Goal: Information Seeking & Learning: Learn about a topic

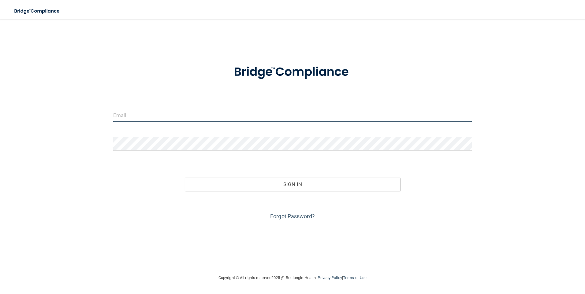
click at [247, 116] on input "email" at bounding box center [292, 115] width 359 height 14
type input "[EMAIL_ADDRESS][DOMAIN_NAME]"
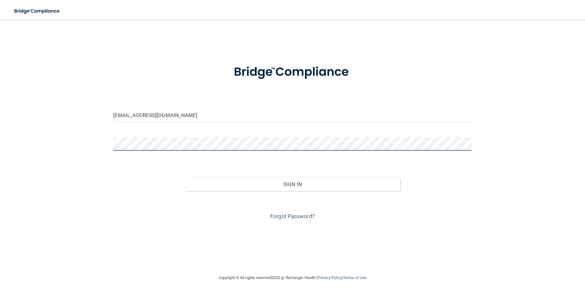
click at [185, 178] on button "Sign In" at bounding box center [292, 184] width 215 height 13
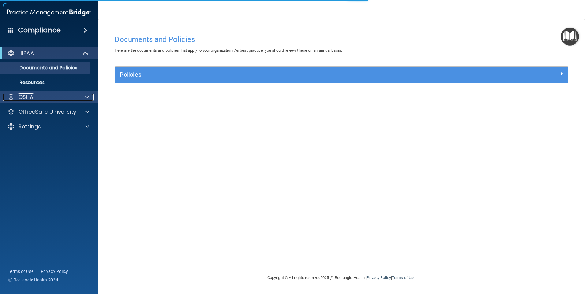
click at [91, 97] on div at bounding box center [86, 97] width 15 height 7
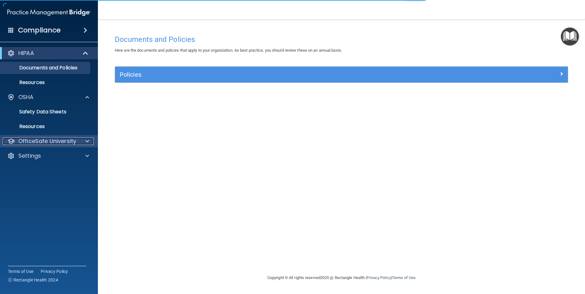
click at [46, 142] on p "OfficeSafe University" at bounding box center [47, 141] width 58 height 7
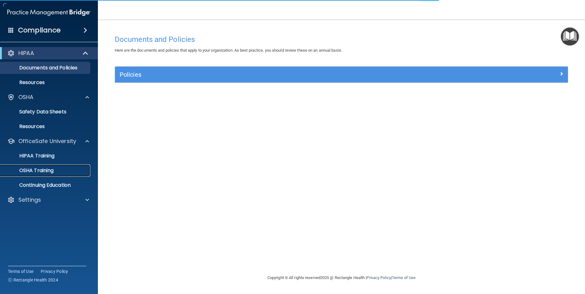
click at [44, 172] on p "OSHA Training" at bounding box center [29, 171] width 50 height 6
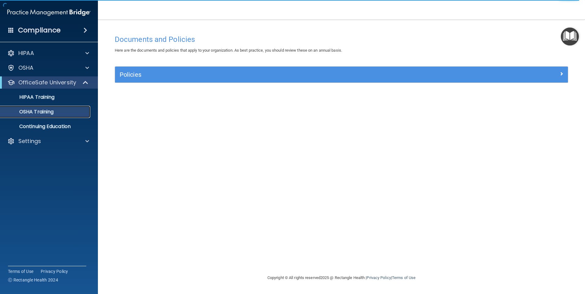
click at [58, 118] on link "OSHA Training" at bounding box center [42, 112] width 96 height 12
click at [44, 113] on p "OSHA Training" at bounding box center [29, 112] width 50 height 6
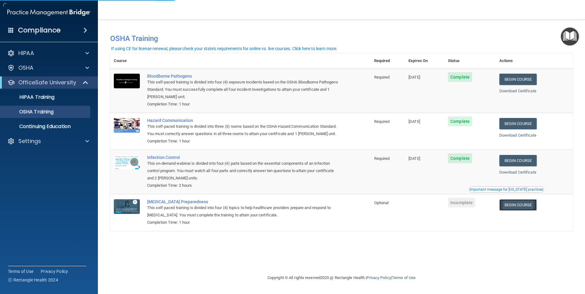
click at [524, 211] on link "Begin Course" at bounding box center [517, 204] width 37 height 11
click at [389, 220] on td "Optional" at bounding box center [387, 212] width 34 height 37
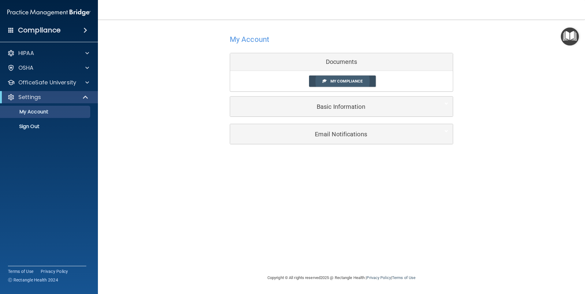
click at [339, 82] on span "My Compliance" at bounding box center [346, 81] width 32 height 5
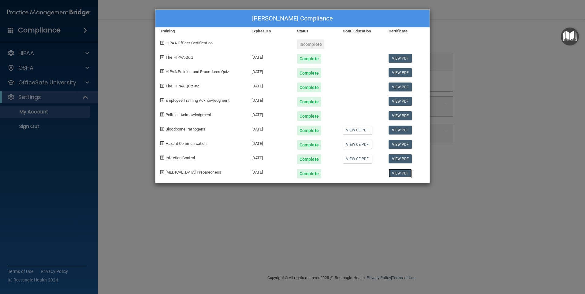
click at [396, 172] on link "View PDF" at bounding box center [400, 173] width 24 height 9
click at [365, 160] on link "View CE PDF" at bounding box center [356, 158] width 29 height 9
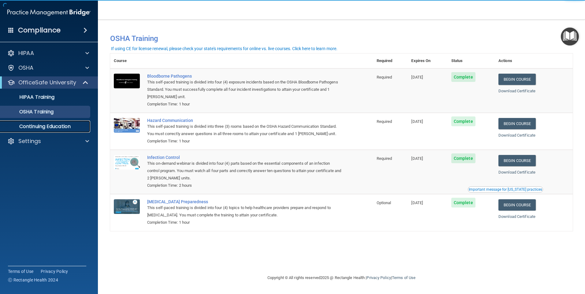
click at [54, 129] on p "Continuing Education" at bounding box center [45, 127] width 83 height 6
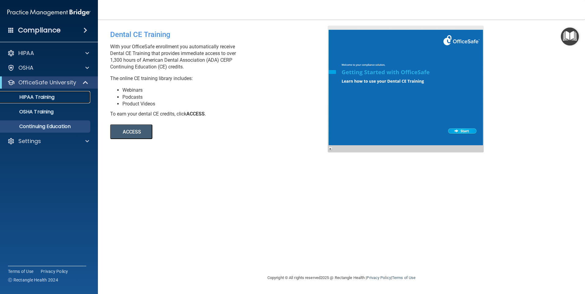
click at [39, 99] on p "HIPAA Training" at bounding box center [29, 97] width 50 height 6
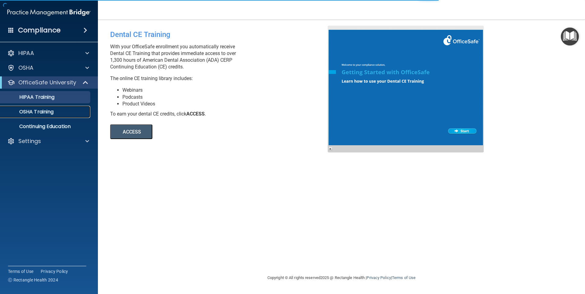
click at [42, 116] on link "OSHA Training" at bounding box center [42, 112] width 96 height 12
